Goal: Task Accomplishment & Management: Manage account settings

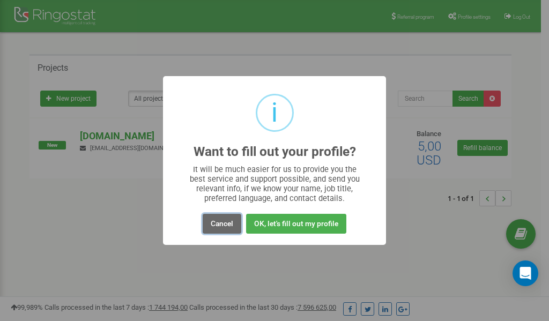
click at [220, 227] on button "Cancel" at bounding box center [221, 224] width 39 height 20
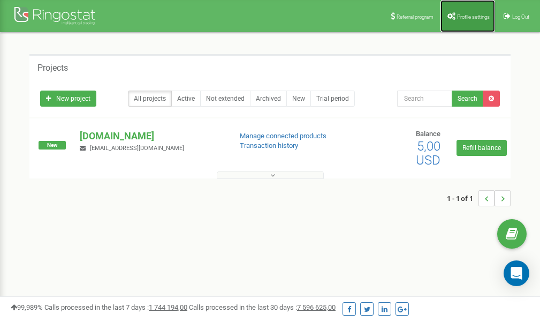
click at [475, 11] on link "Profile settings" at bounding box center [468, 16] width 55 height 32
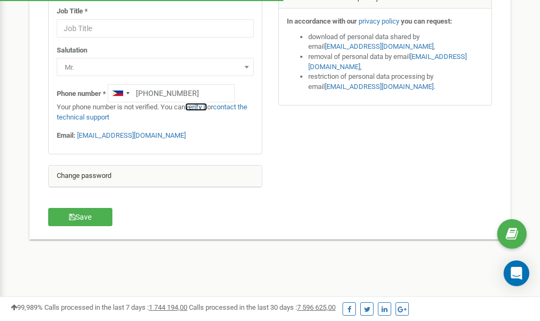
click at [199, 108] on link "verify it" at bounding box center [196, 107] width 22 height 8
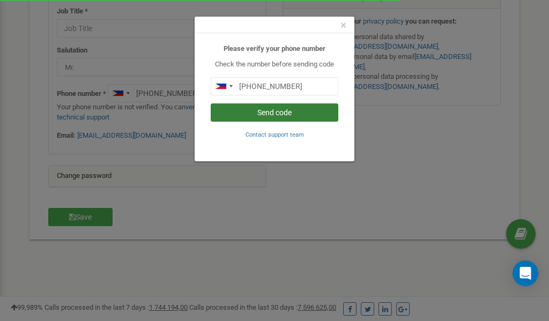
click at [258, 111] on button "Send code" at bounding box center [274, 112] width 127 height 18
